Goal: Find specific page/section: Find specific page/section

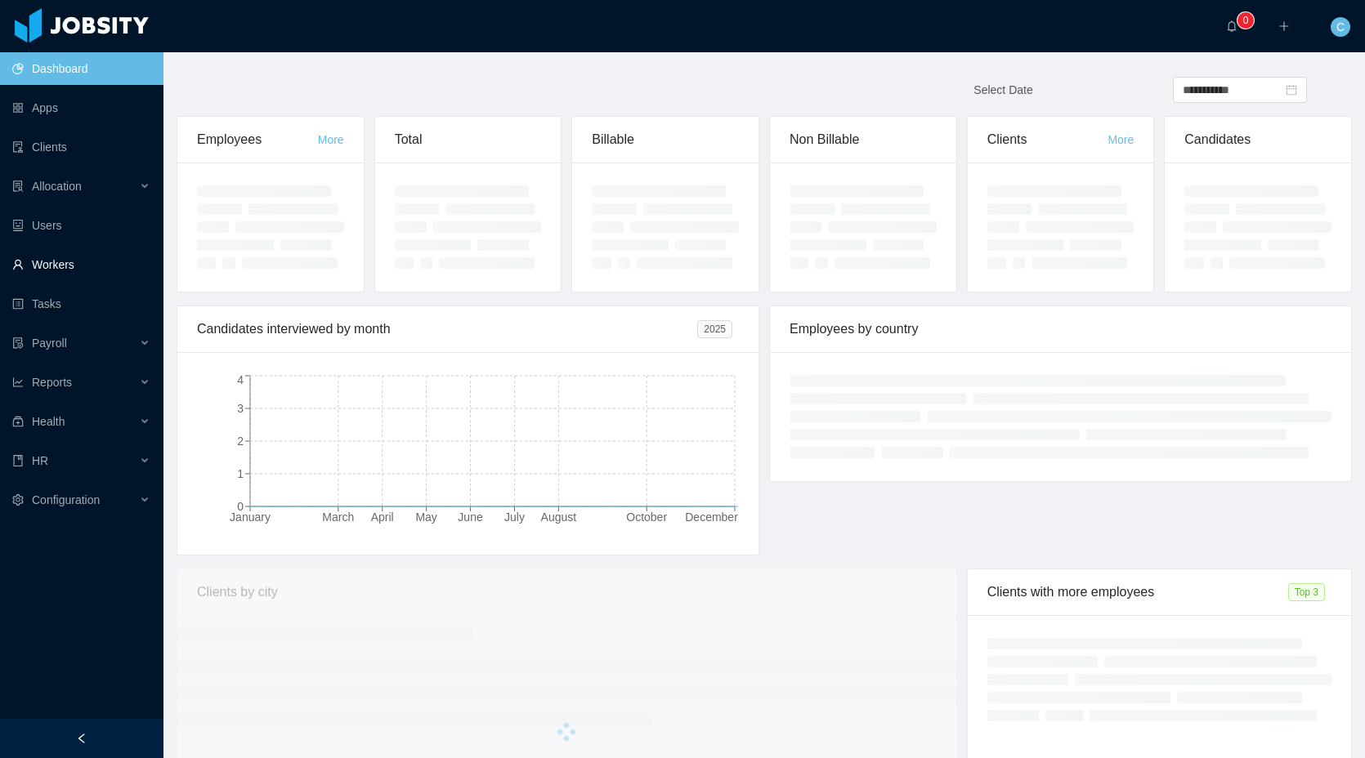
click at [72, 267] on link "Workers" at bounding box center [81, 264] width 138 height 33
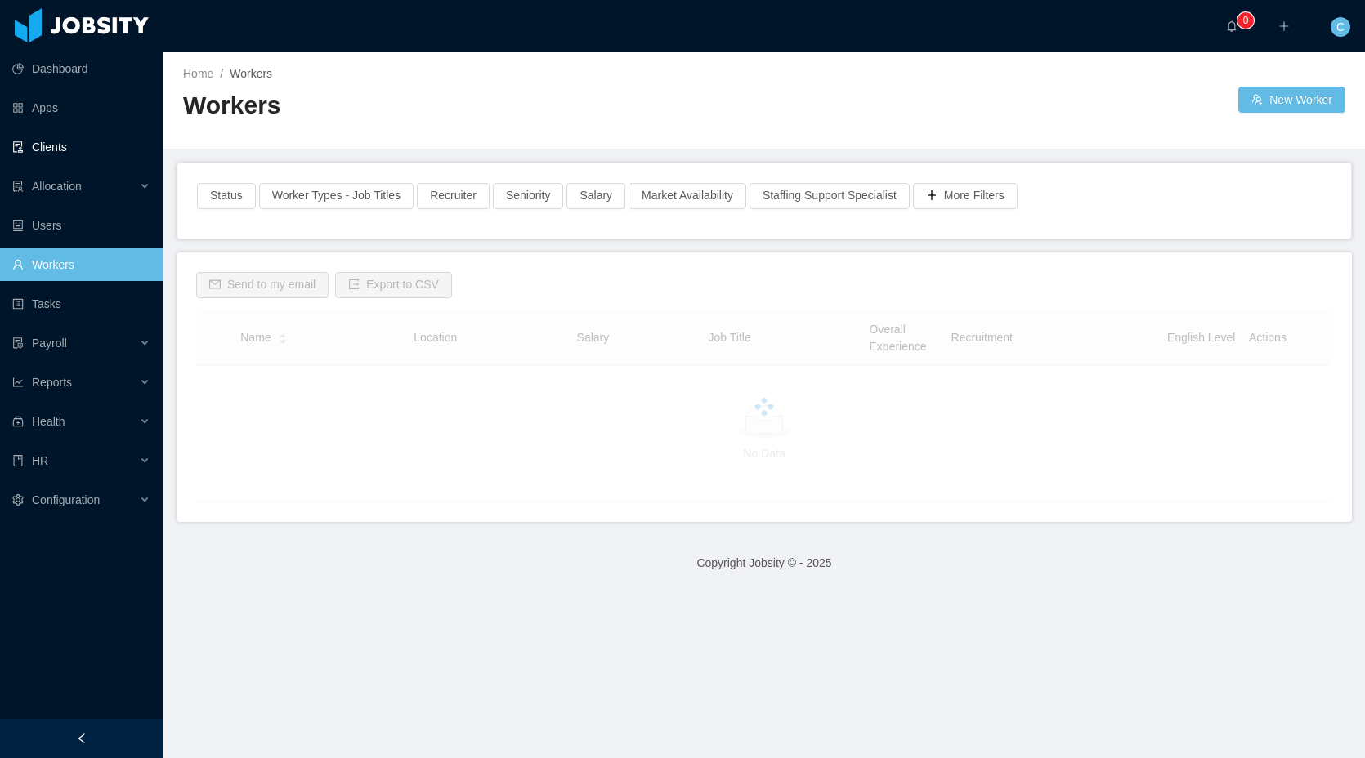
click at [106, 145] on link "Clients" at bounding box center [81, 147] width 138 height 33
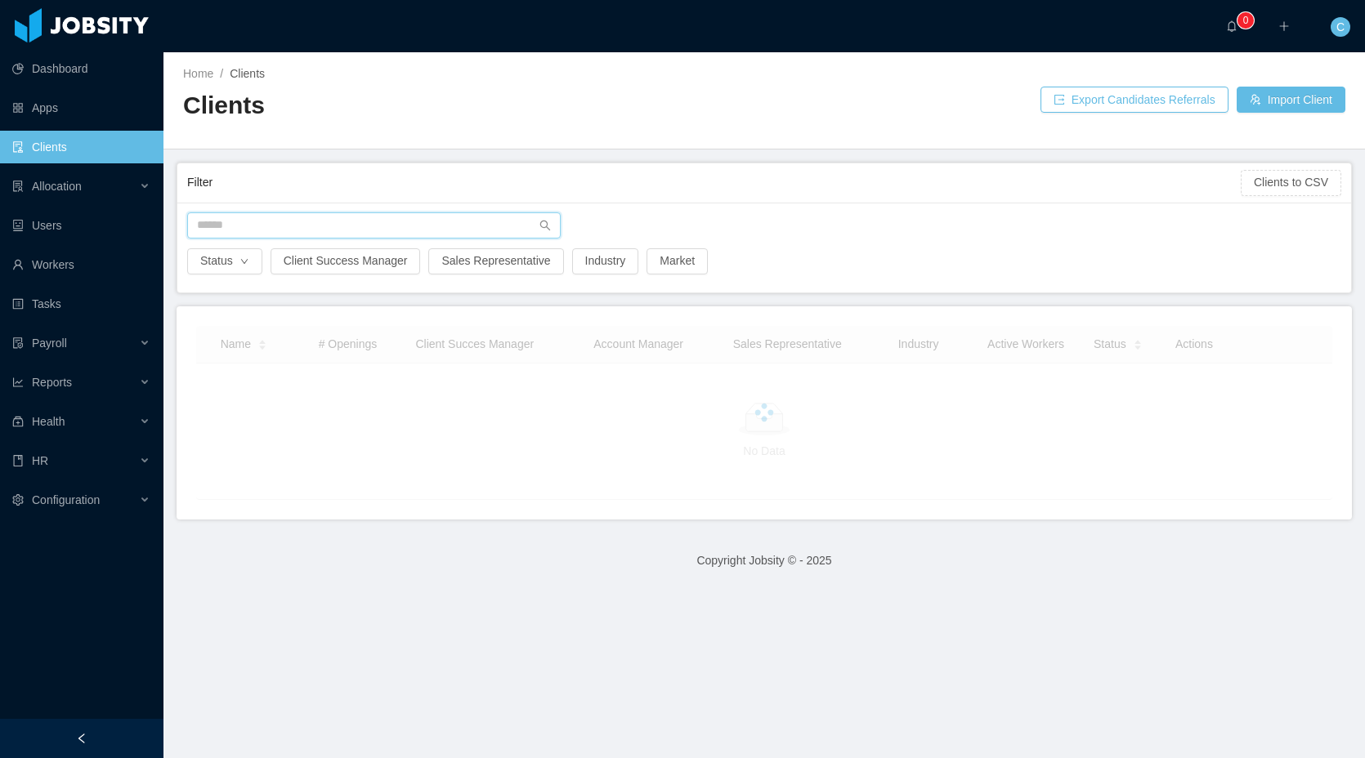
click at [248, 224] on input "text" at bounding box center [373, 225] width 373 height 26
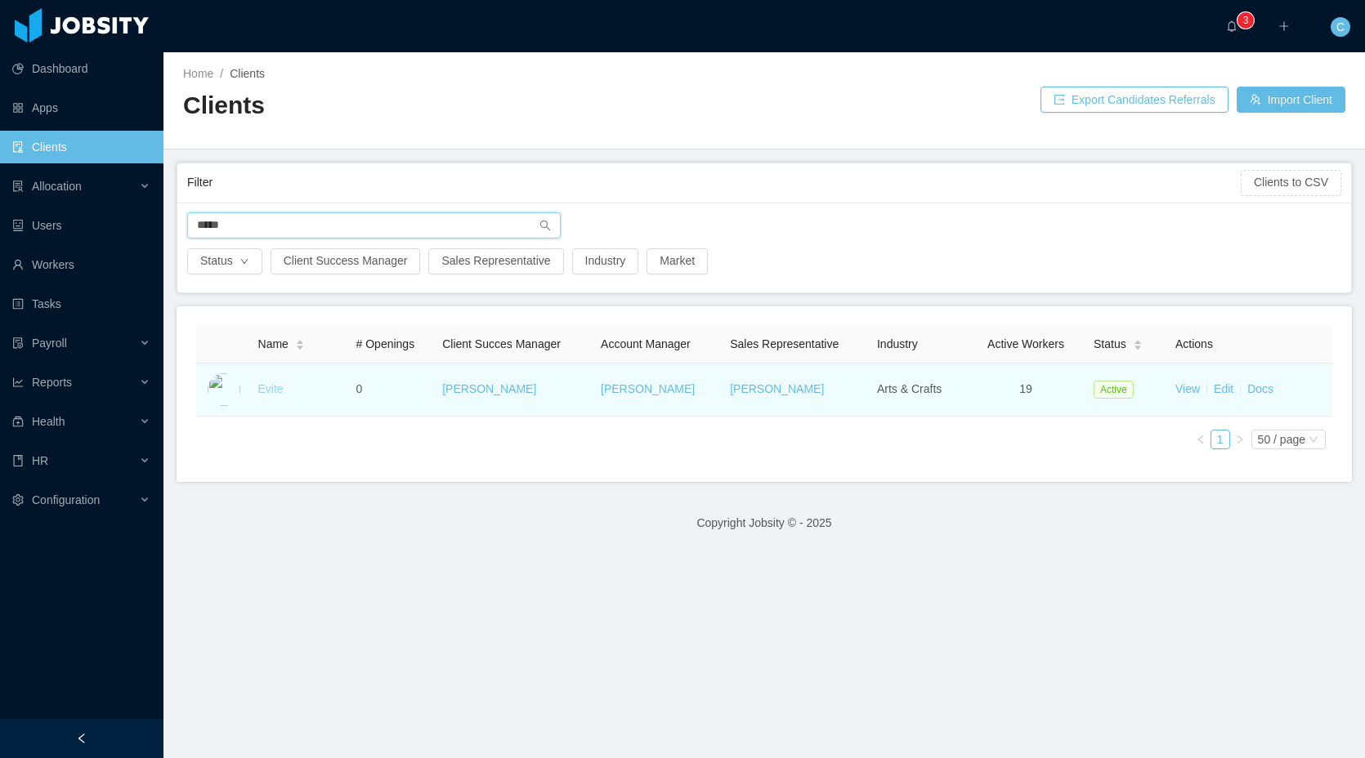
type input "*****"
click at [262, 391] on link "Evite" at bounding box center [270, 388] width 25 height 13
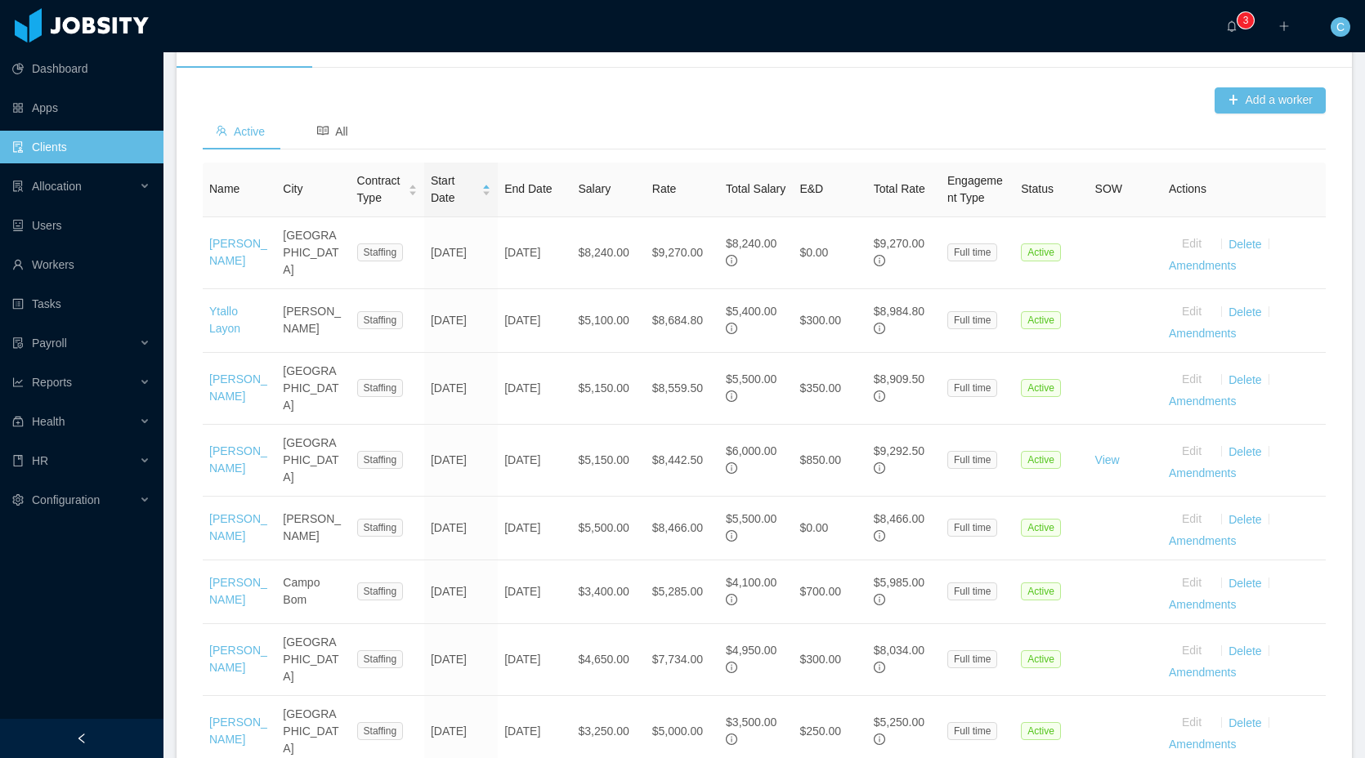
scroll to position [190, 0]
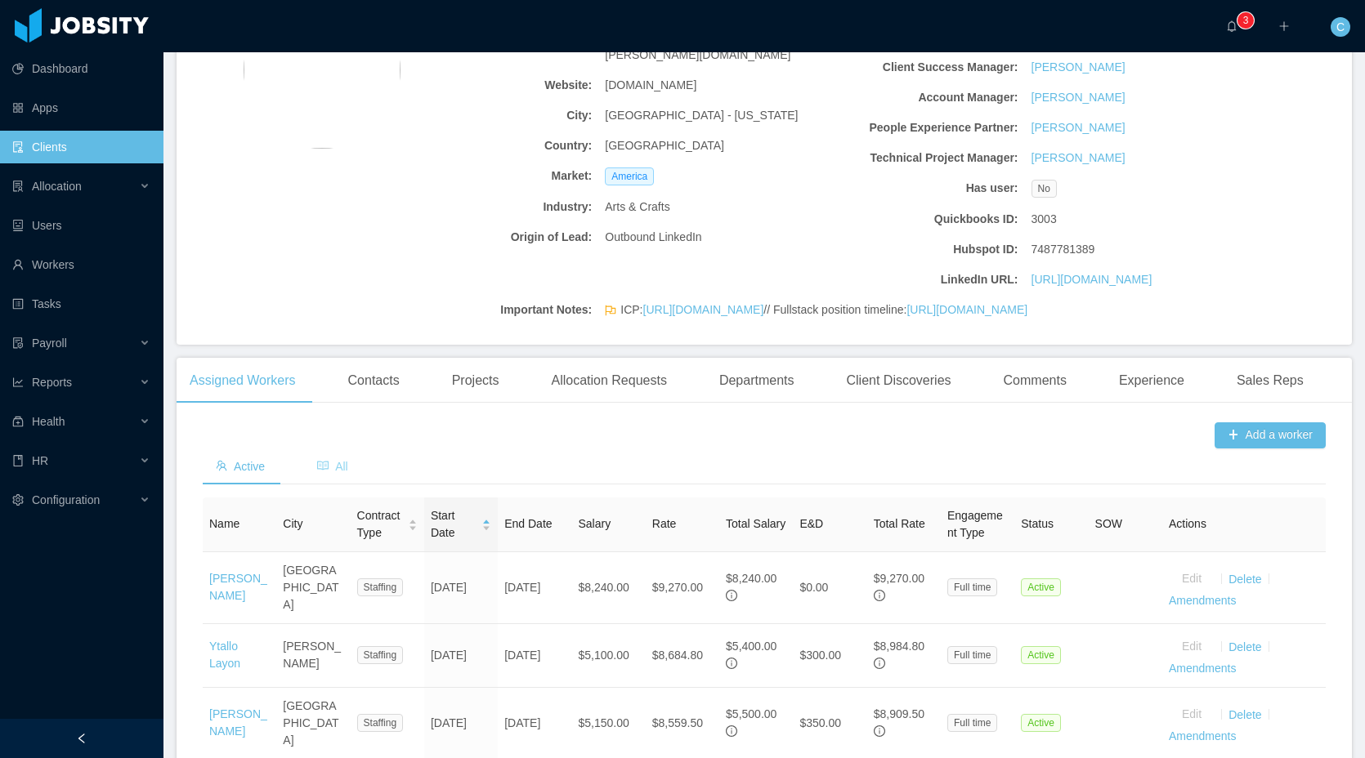
click at [332, 485] on div "All" at bounding box center [332, 467] width 57 height 37
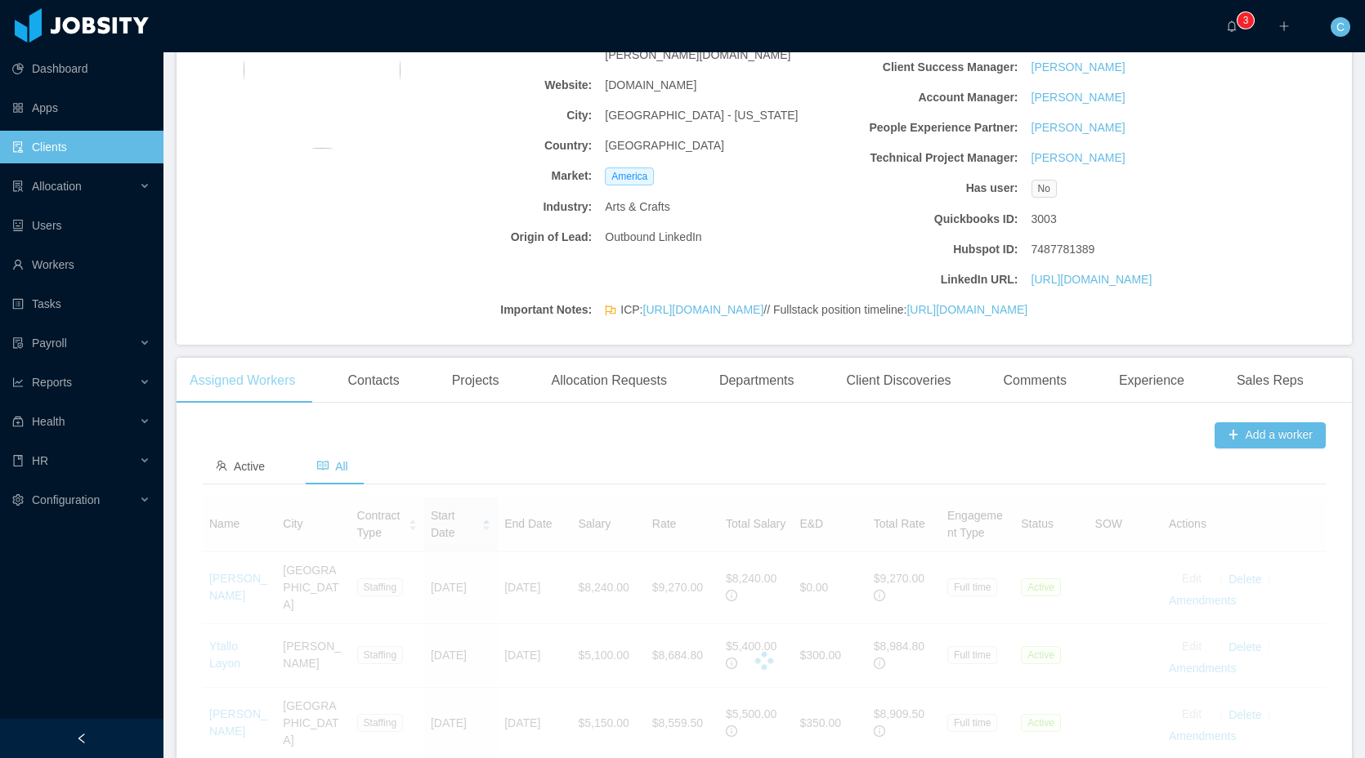
scroll to position [375, 0]
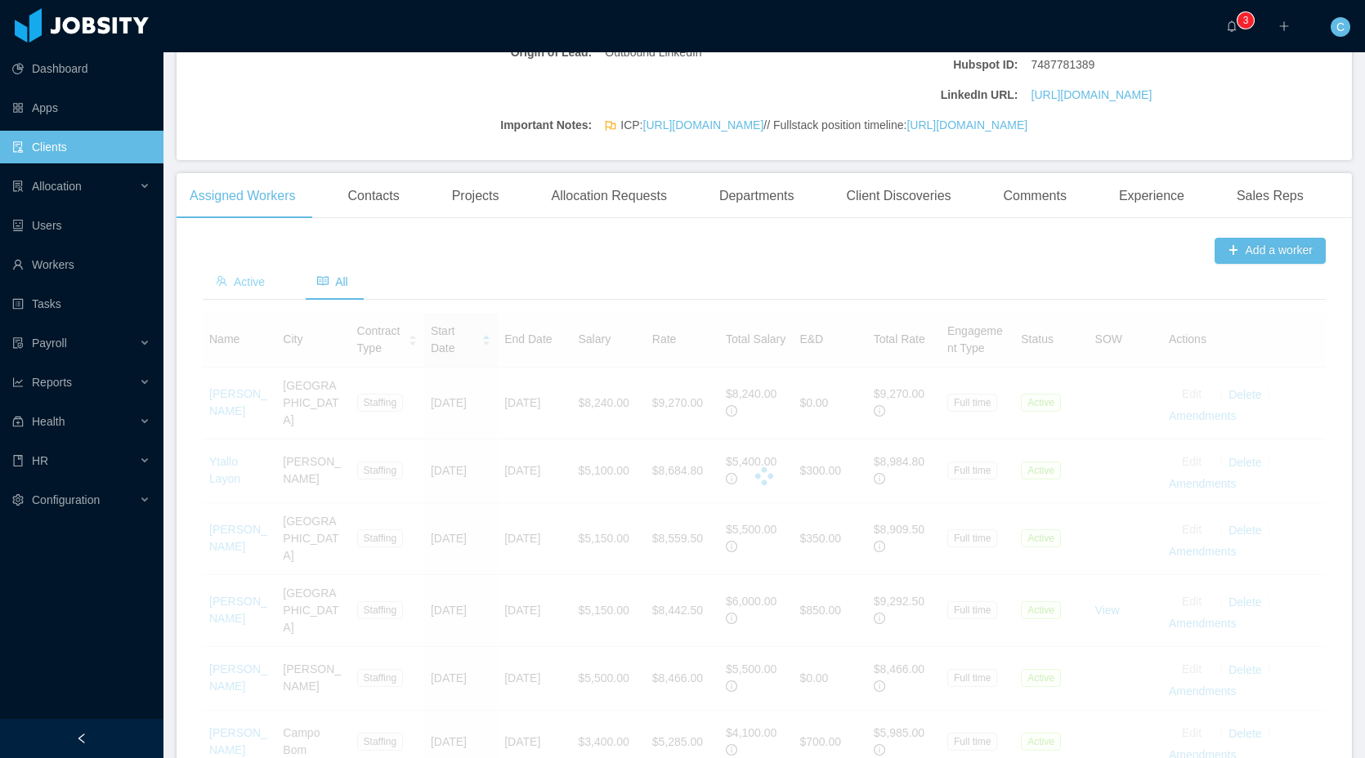
click at [272, 301] on div "Active" at bounding box center [240, 282] width 75 height 37
